Goal: Information Seeking & Learning: Learn about a topic

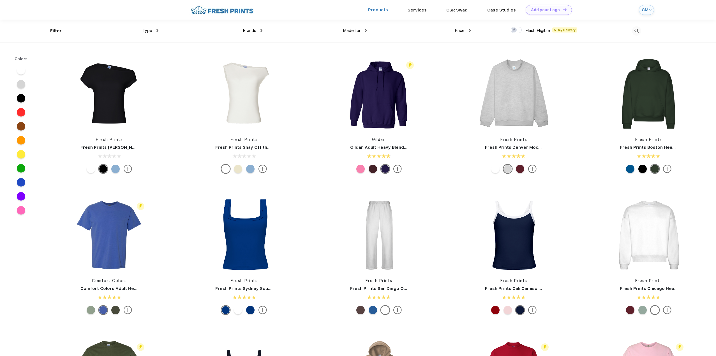
scroll to position [0, 0]
click at [148, 32] on span "Type" at bounding box center [147, 30] width 10 height 5
click at [156, 31] on div "Type" at bounding box center [150, 30] width 16 height 6
click at [182, 26] on div "Brands Most Popular Brands Moleskine Hydroflask Marine Layer S'well [PERSON_NAM…" at bounding box center [210, 30] width 104 height 23
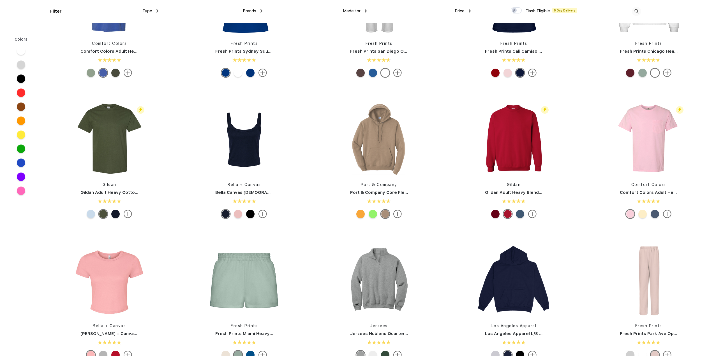
scroll to position [309, 0]
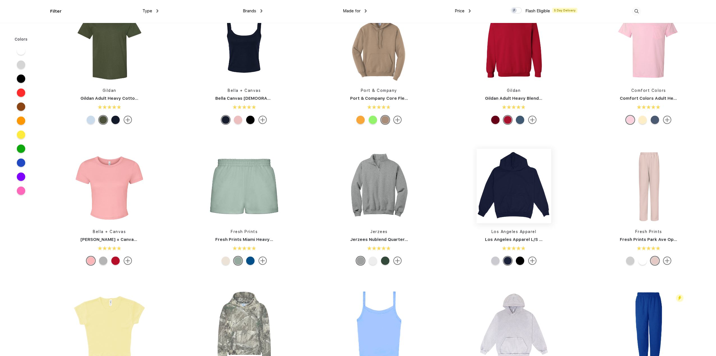
click at [539, 197] on img at bounding box center [514, 186] width 75 height 75
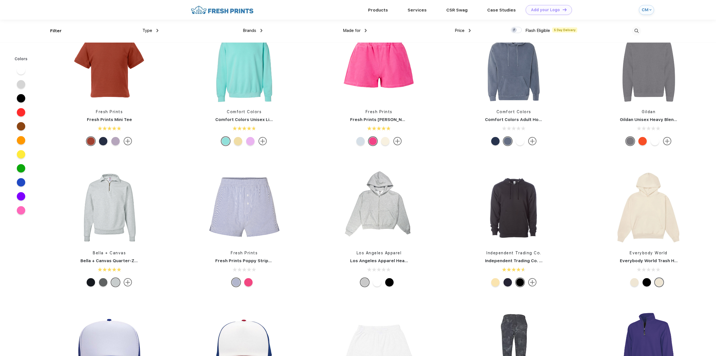
scroll to position [954, 0]
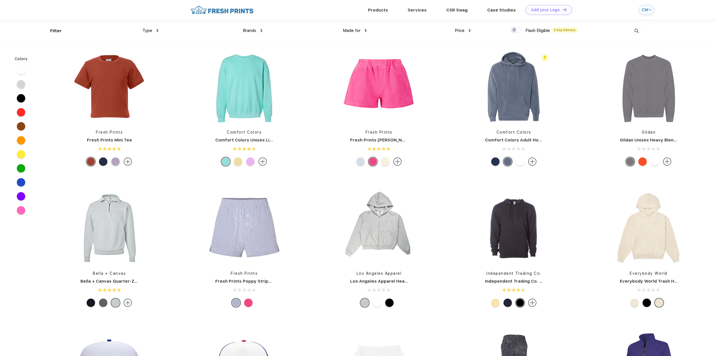
click at [495, 165] on div at bounding box center [495, 162] width 8 height 8
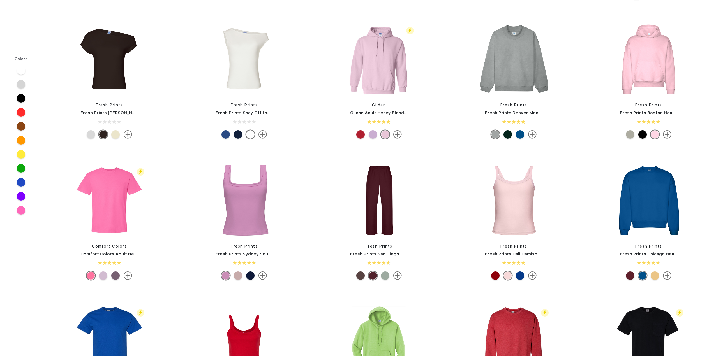
scroll to position [0, 0]
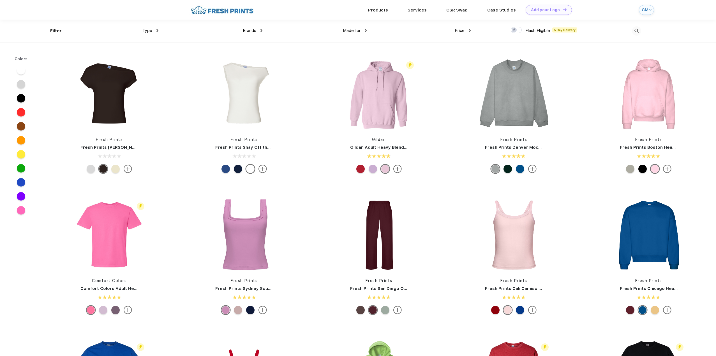
click at [157, 31] on img at bounding box center [157, 30] width 2 height 3
click at [150, 59] on div "Sweaters" at bounding box center [144, 60] width 17 height 6
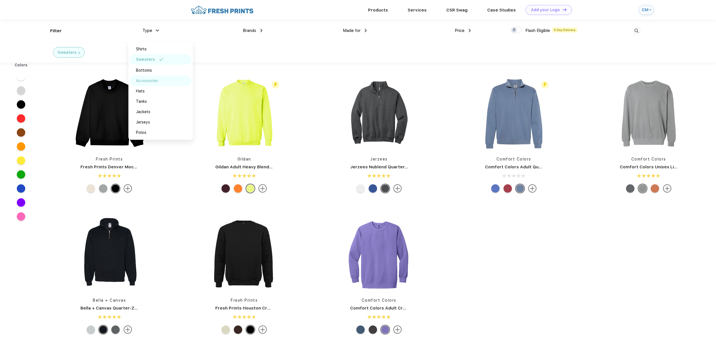
click at [159, 79] on div "Accessories" at bounding box center [161, 81] width 62 height 10
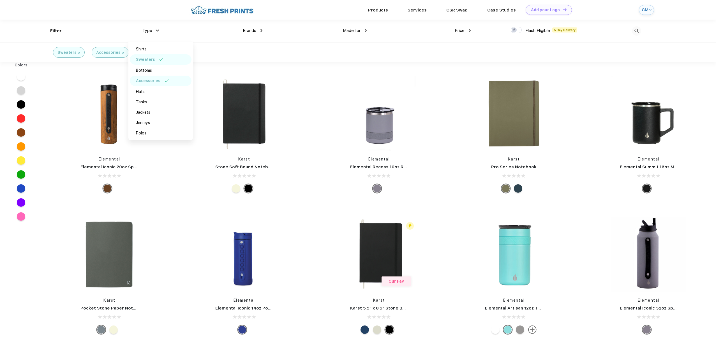
click at [155, 79] on div "Accessories" at bounding box center [148, 81] width 24 height 6
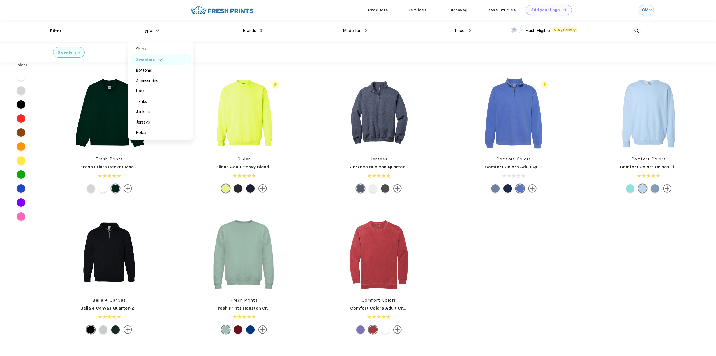
click at [155, 59] on div "Sweaters" at bounding box center [161, 59] width 62 height 10
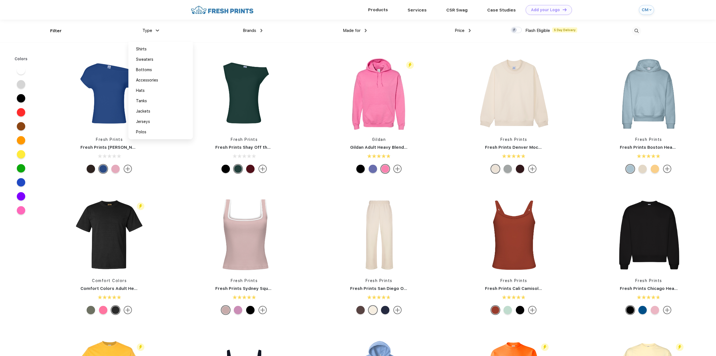
click at [370, 10] on div "Products" at bounding box center [378, 9] width 40 height 7
click at [375, 8] on link "Products" at bounding box center [378, 9] width 20 height 5
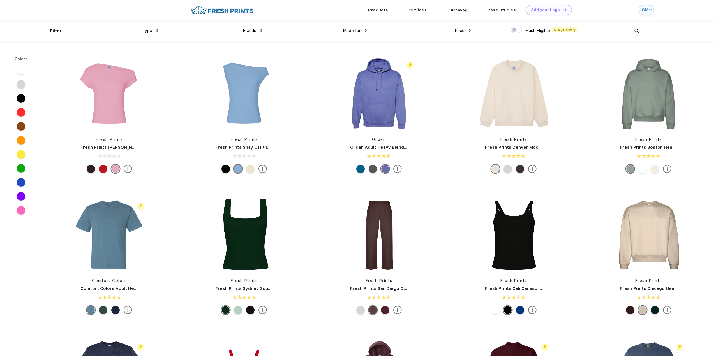
click at [648, 13] on div "CM" at bounding box center [646, 10] width 15 height 10
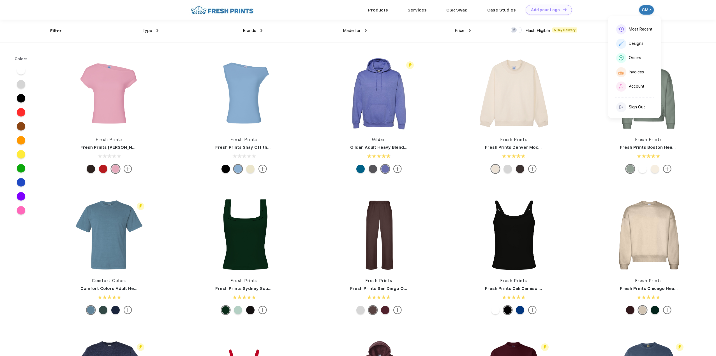
click at [695, 34] on div "Filter Type Shirts Sweaters Bottoms Accessories Hats Tanks Jackets Jerseys Polo…" at bounding box center [358, 31] width 716 height 23
